Goal: Use online tool/utility: Utilize a website feature to perform a specific function

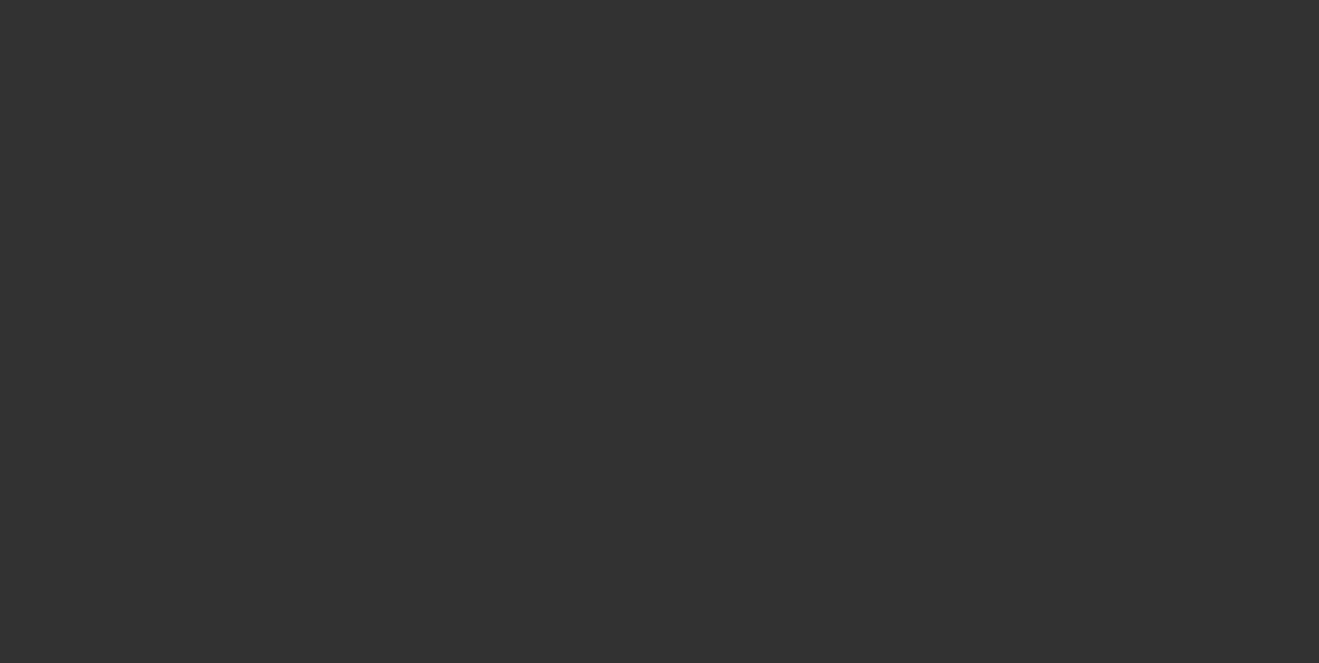
select select "0"
select select "2"
select select "0.1"
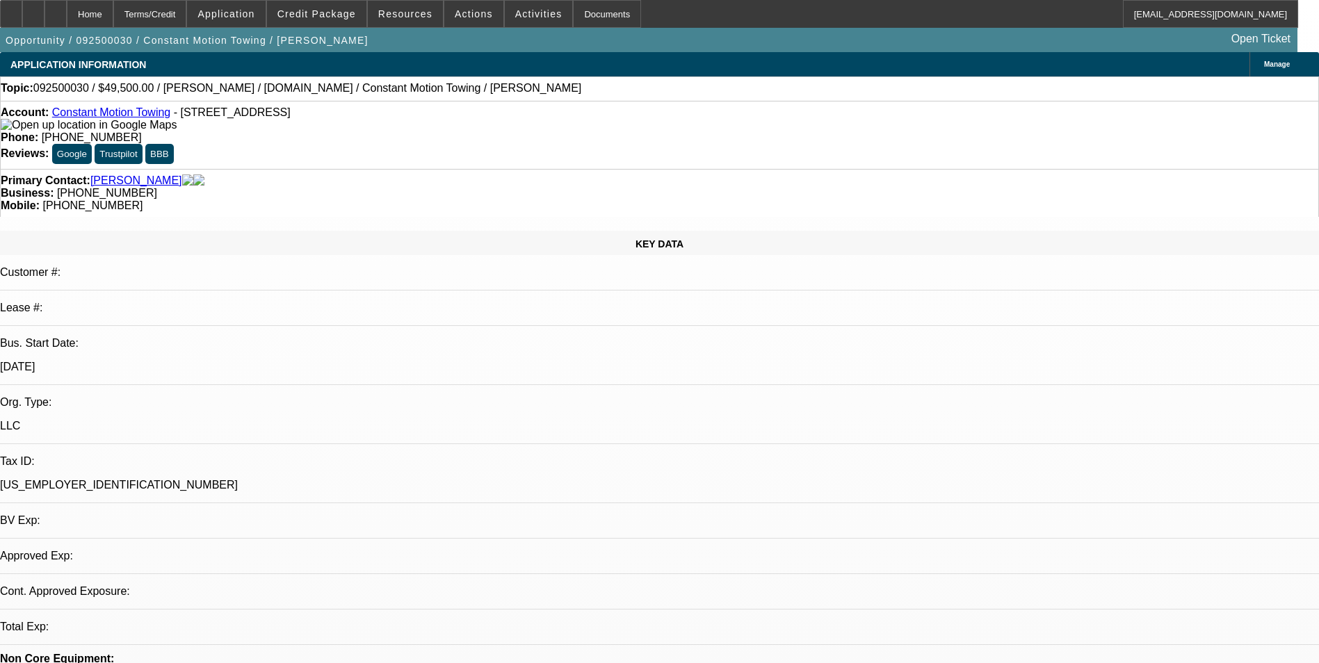
select select "1"
select select "2"
select select "4"
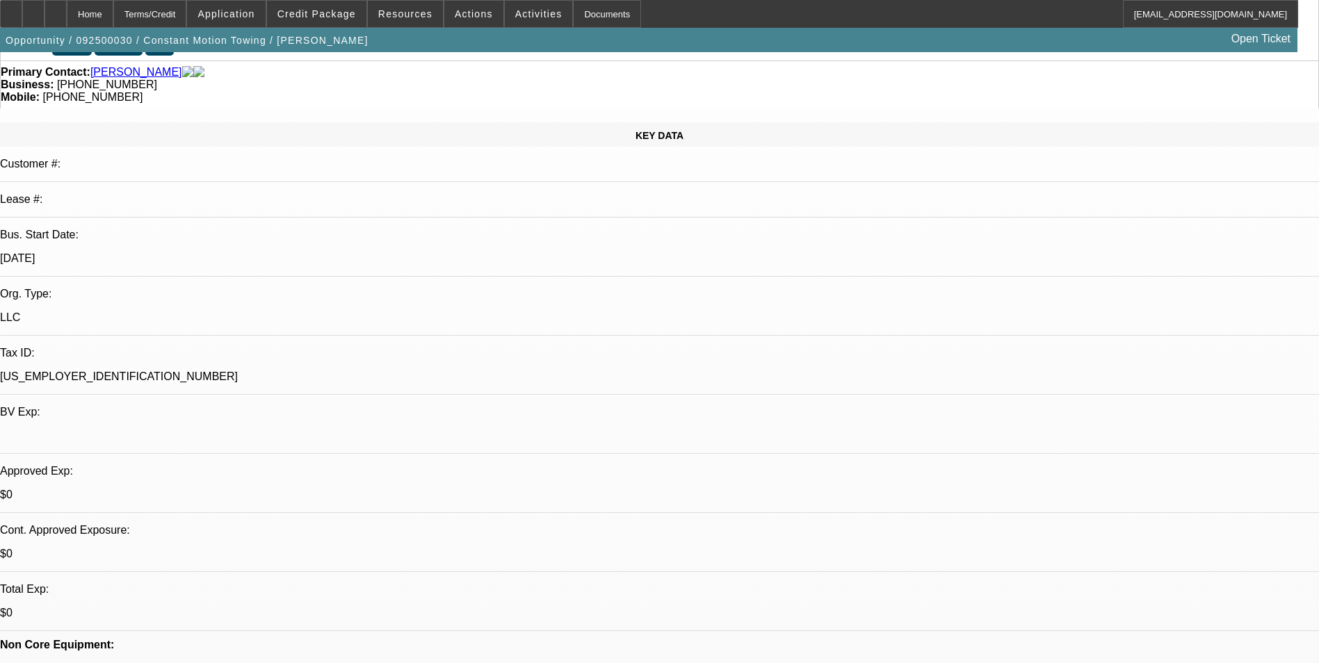
scroll to position [139, 0]
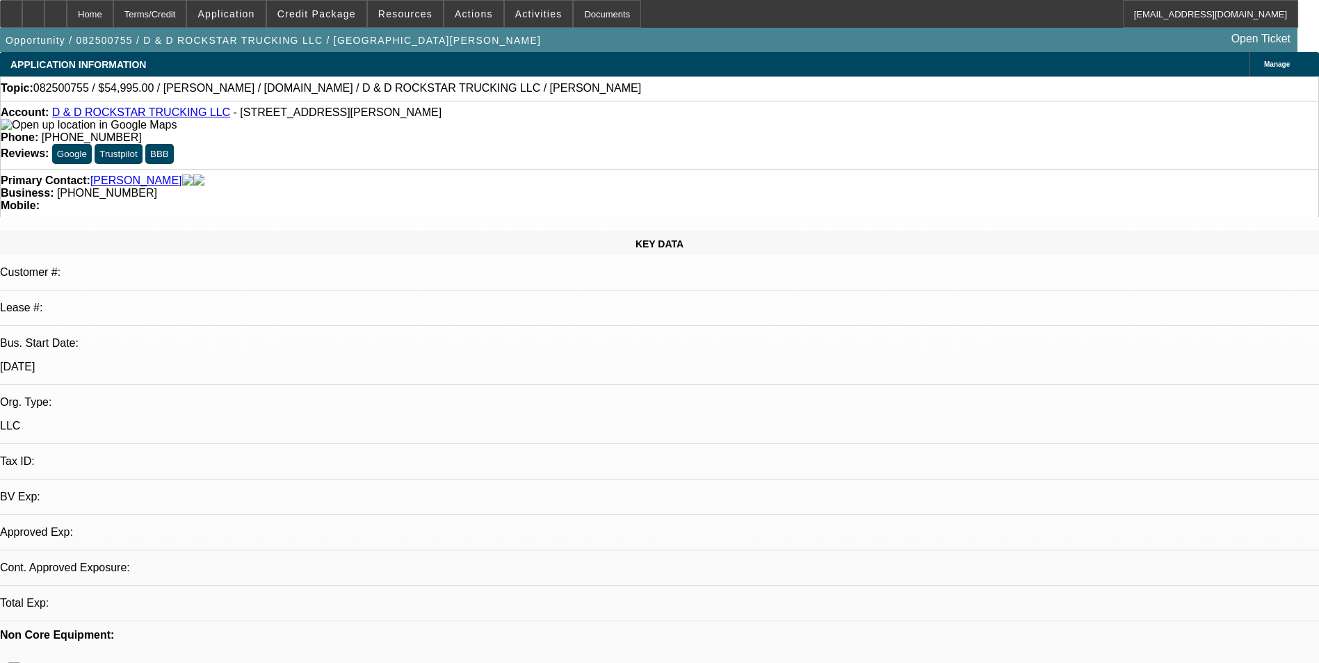
select select "0"
select select "1"
select select "2"
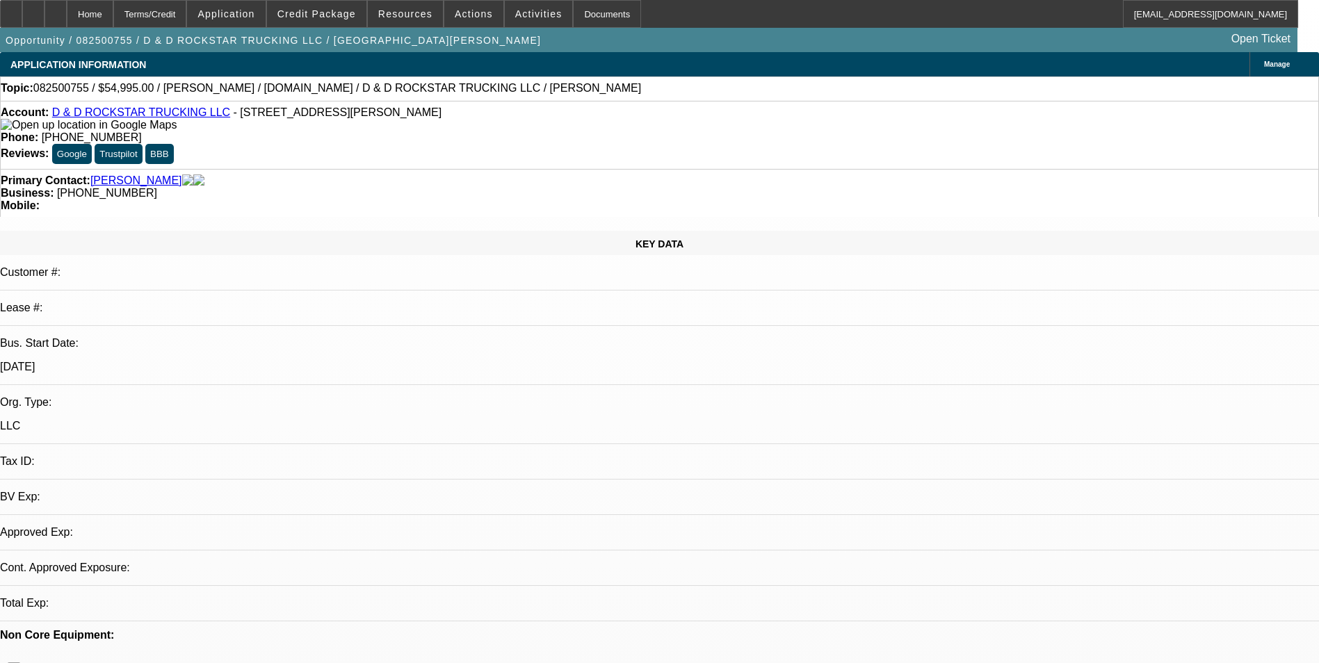
select select "6"
